Goal: Download file/media

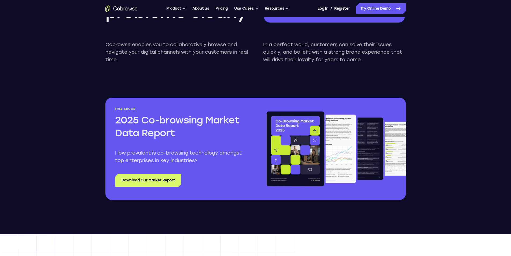
scroll to position [616, 0]
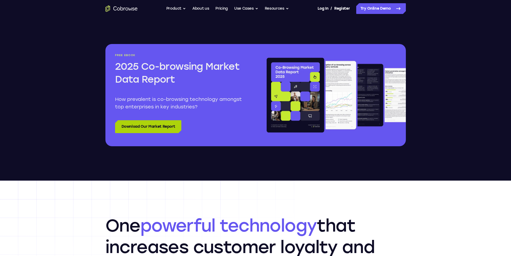
click at [128, 125] on link "Download Our Market Report" at bounding box center [148, 126] width 66 height 13
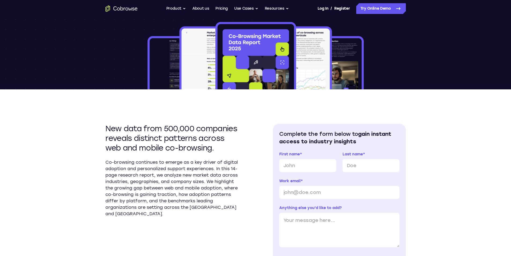
scroll to position [134, 0]
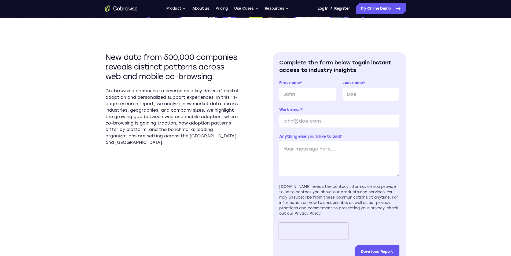
click at [262, 69] on div "New data from 500,000 companies reveals distinct patterns across web and mobile…" at bounding box center [255, 154] width 300 height 272
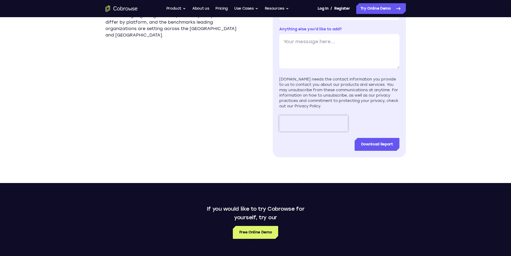
scroll to position [268, 0]
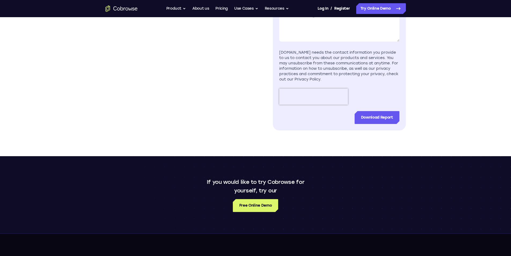
click at [197, 70] on section "New data from 500,000 companies reveals distinct patterns across web and mobile…" at bounding box center [171, 24] width 133 height 212
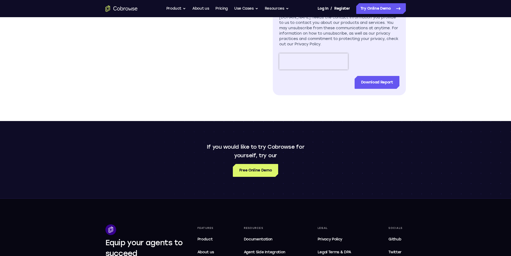
scroll to position [322, 0]
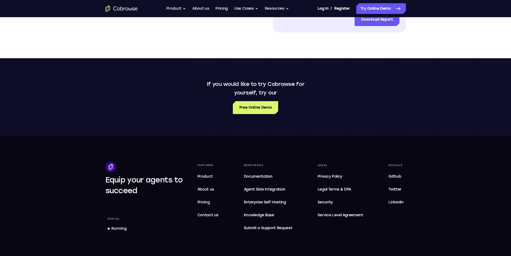
scroll to position [375, 0]
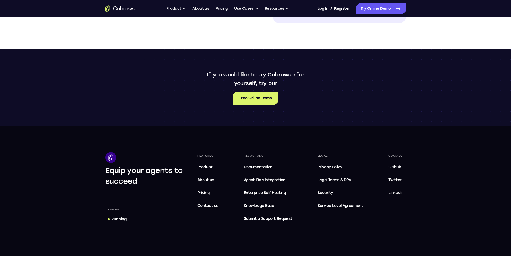
click at [282, 60] on div "If you would like to try Cobrowse for yourself, try our Free Online Demo" at bounding box center [255, 87] width 511 height 77
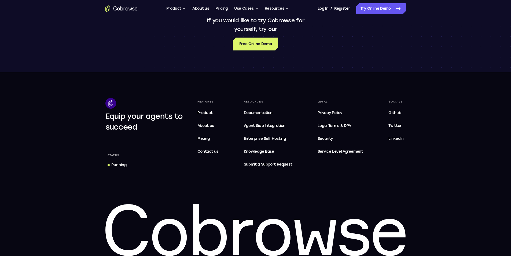
scroll to position [456, 0]
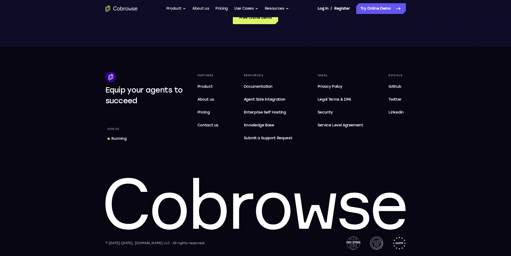
click at [271, 52] on footer "Equip your agents to succeed Status Running Features Product About us Pricing C…" at bounding box center [255, 151] width 511 height 210
click at [283, 70] on footer "Equip your agents to succeed Status Running Features Product About us Pricing C…" at bounding box center [255, 151] width 511 height 210
click at [362, 125] on span "Service Level Agreement" at bounding box center [340, 125] width 46 height 6
